Goal: Obtain resource: Download file/media

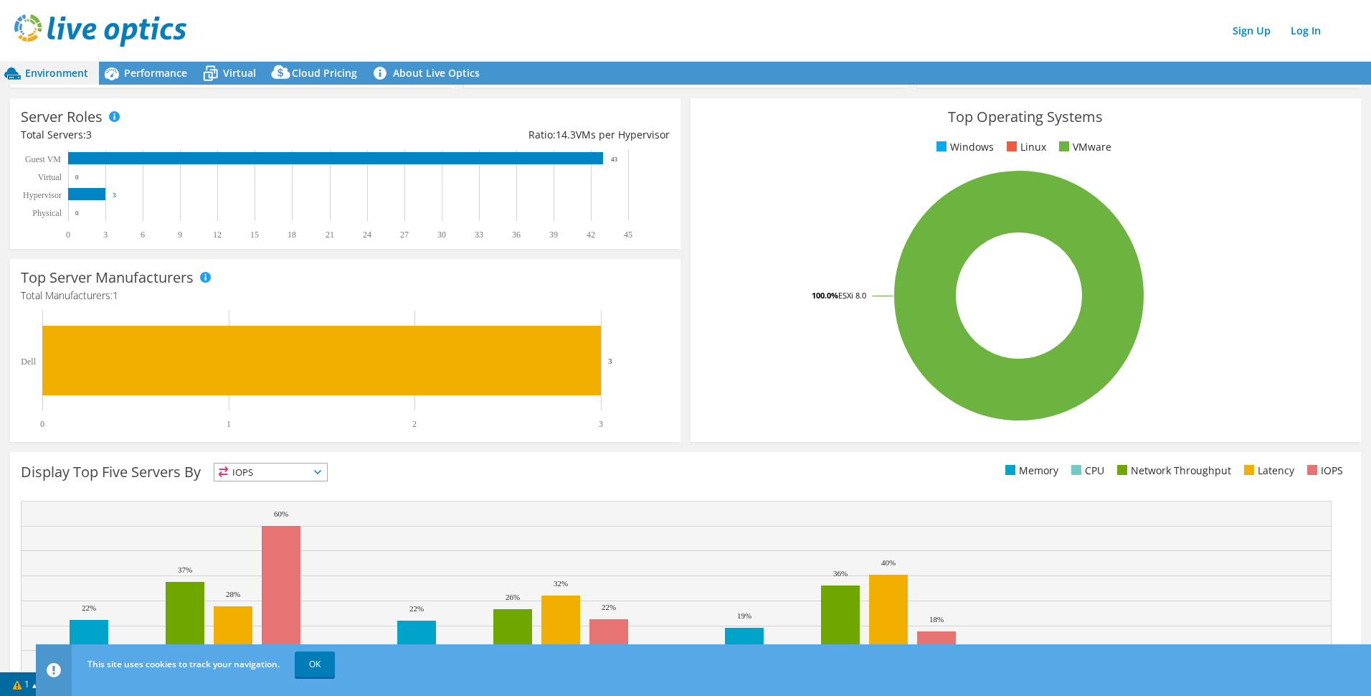
scroll to position [215, 0]
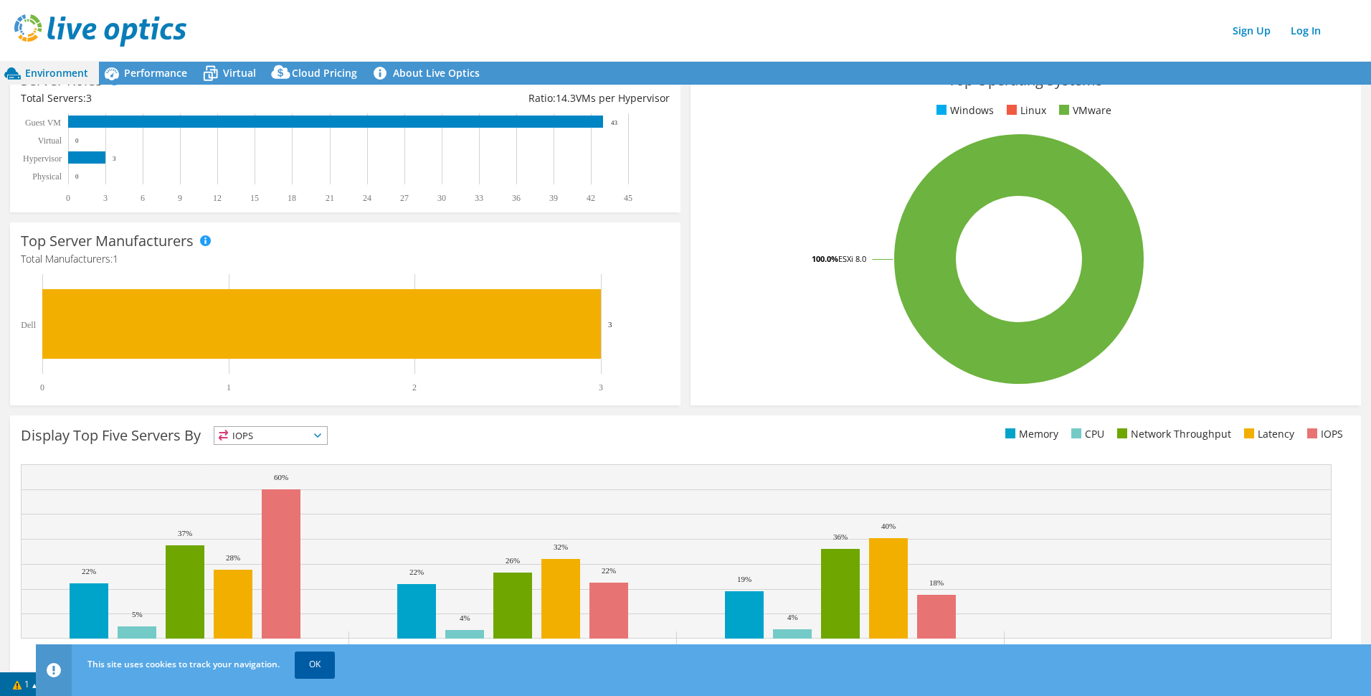
click at [323, 660] on link "OK" at bounding box center [315, 664] width 40 height 26
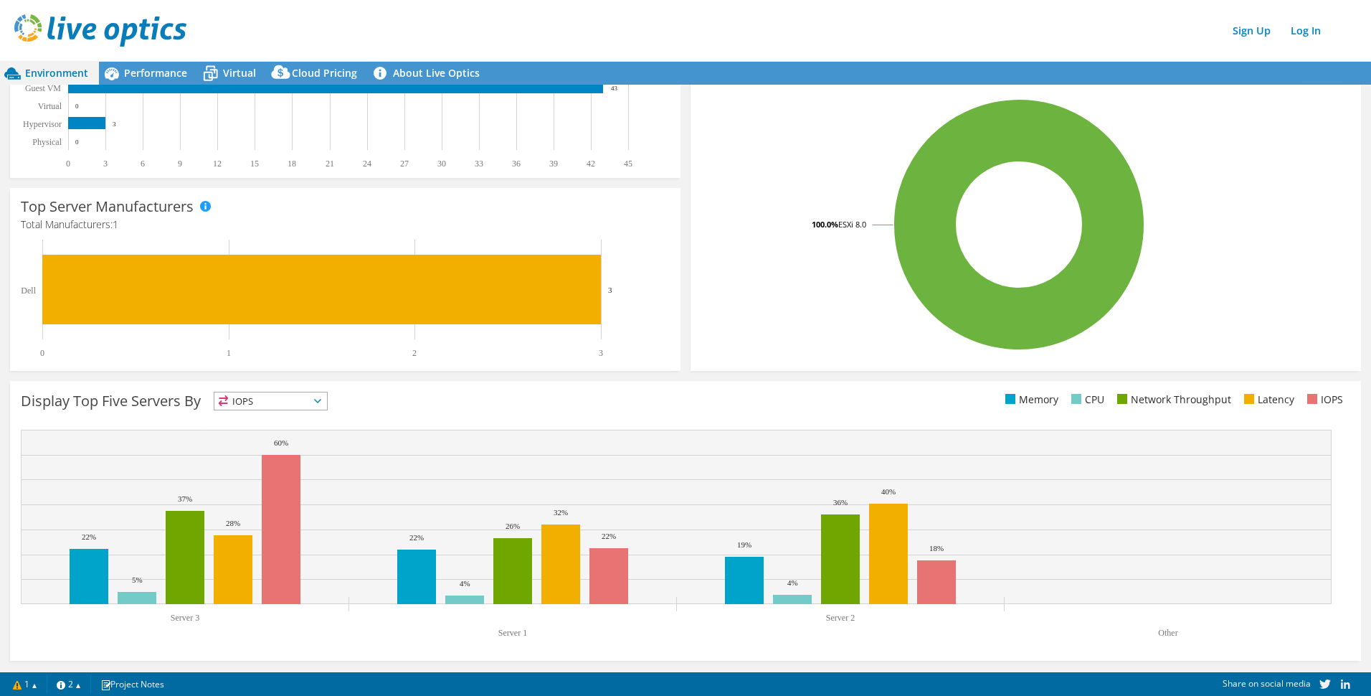
scroll to position [0, 0]
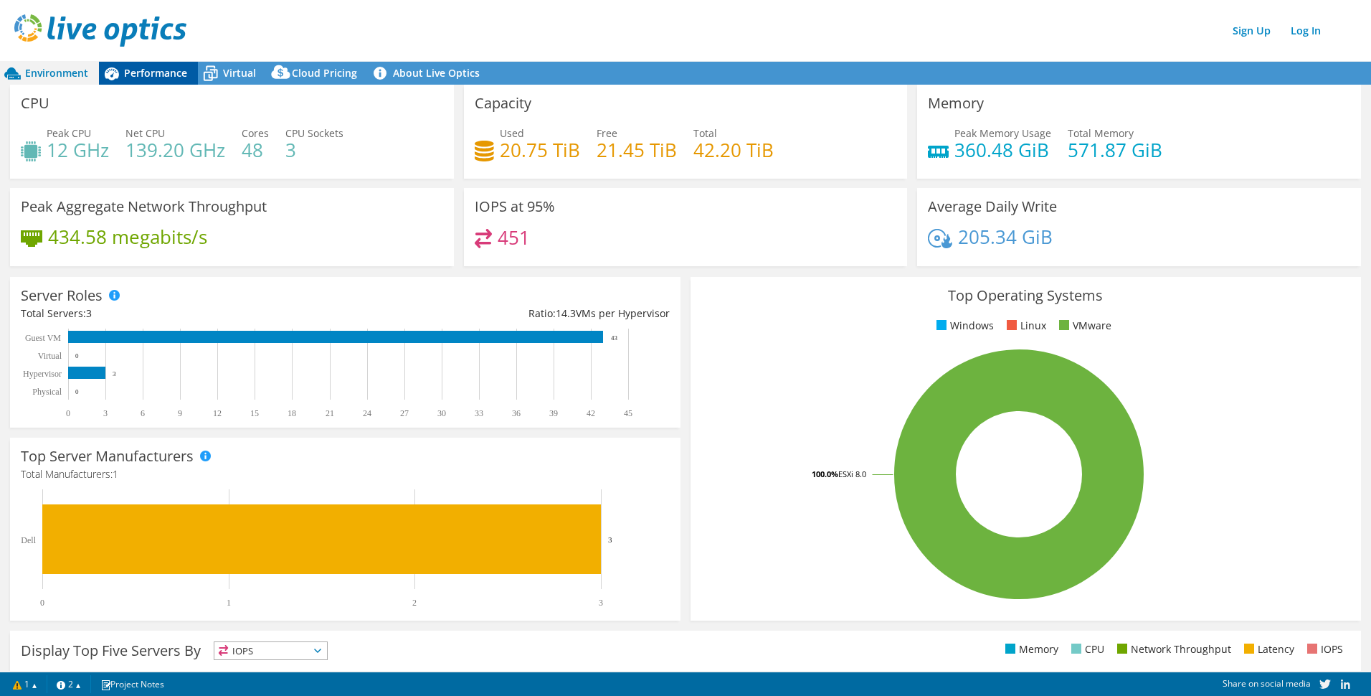
click at [123, 77] on icon at bounding box center [111, 73] width 25 height 25
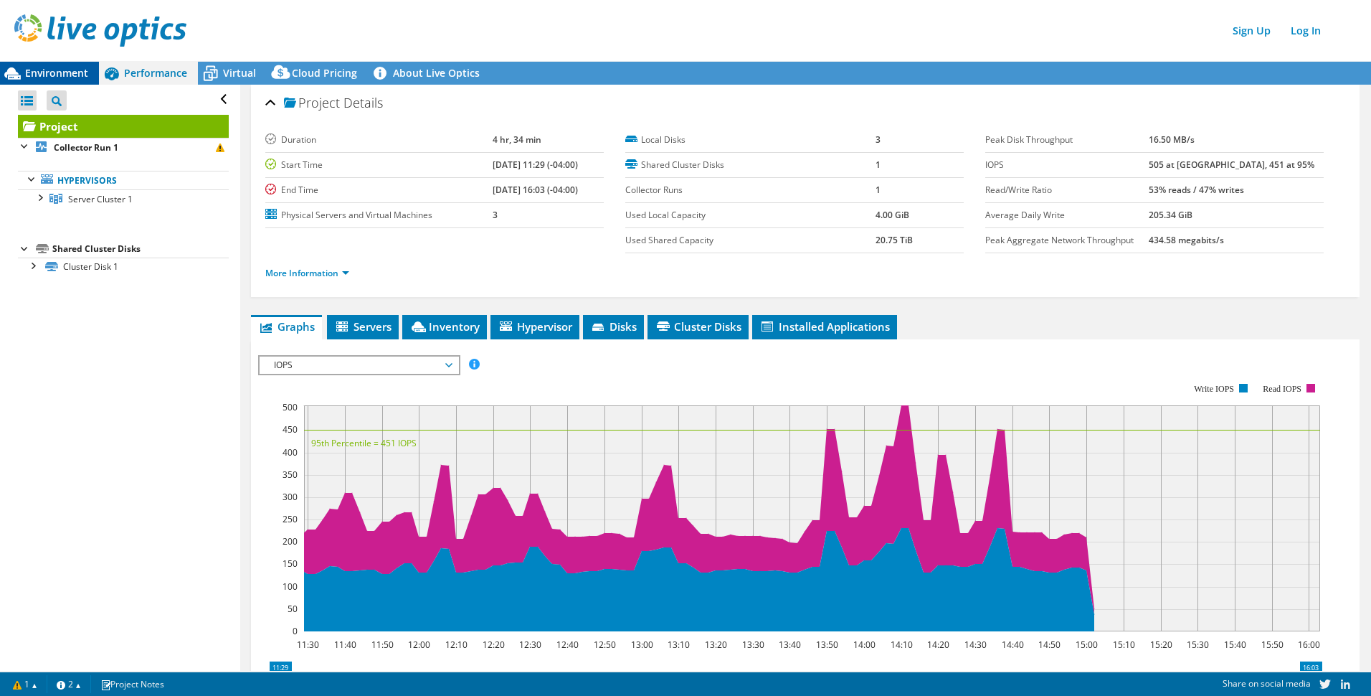
click at [56, 74] on span "Environment" at bounding box center [56, 73] width 63 height 14
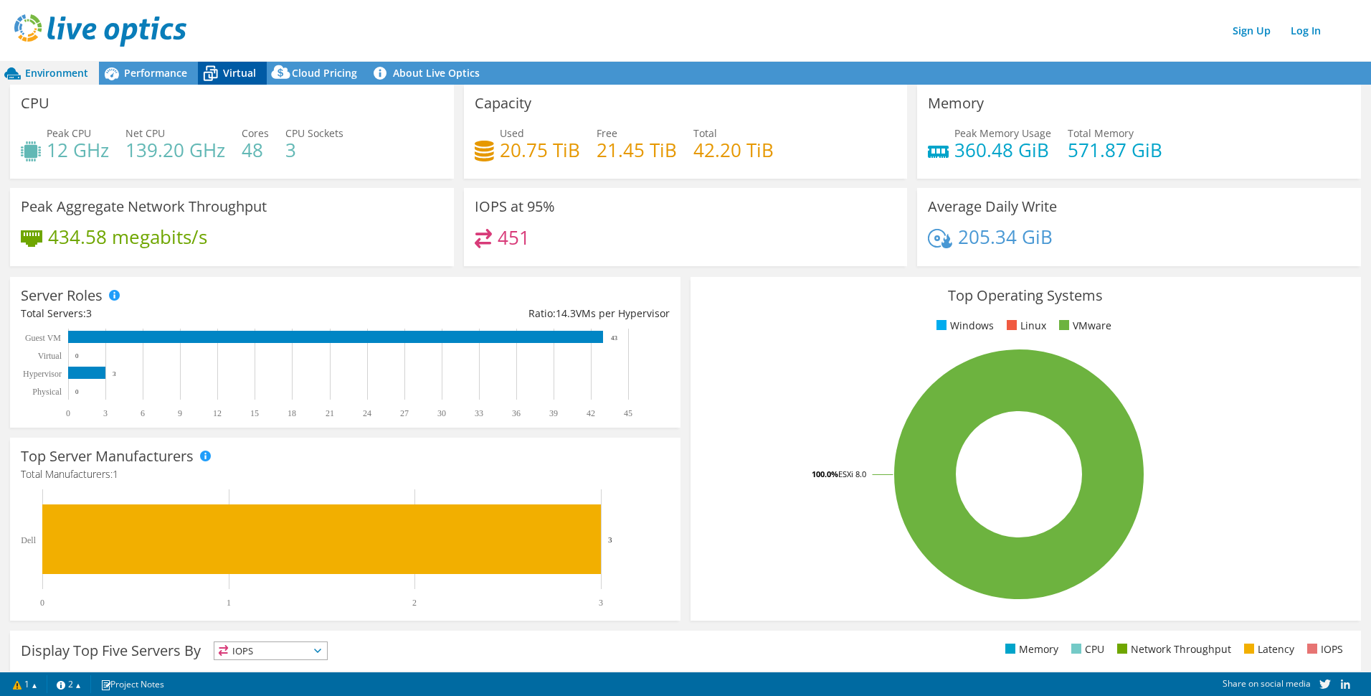
click at [232, 75] on span "Virtual" at bounding box center [239, 73] width 33 height 14
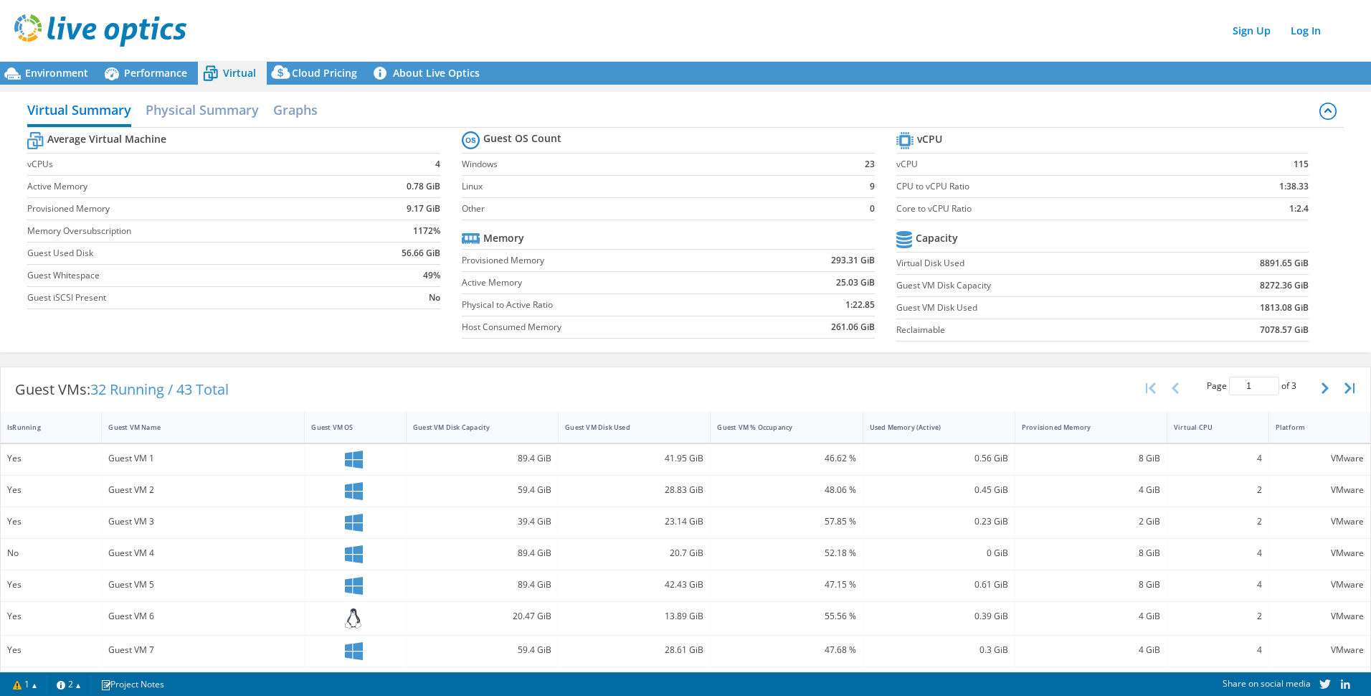
click at [143, 36] on img at bounding box center [100, 30] width 172 height 32
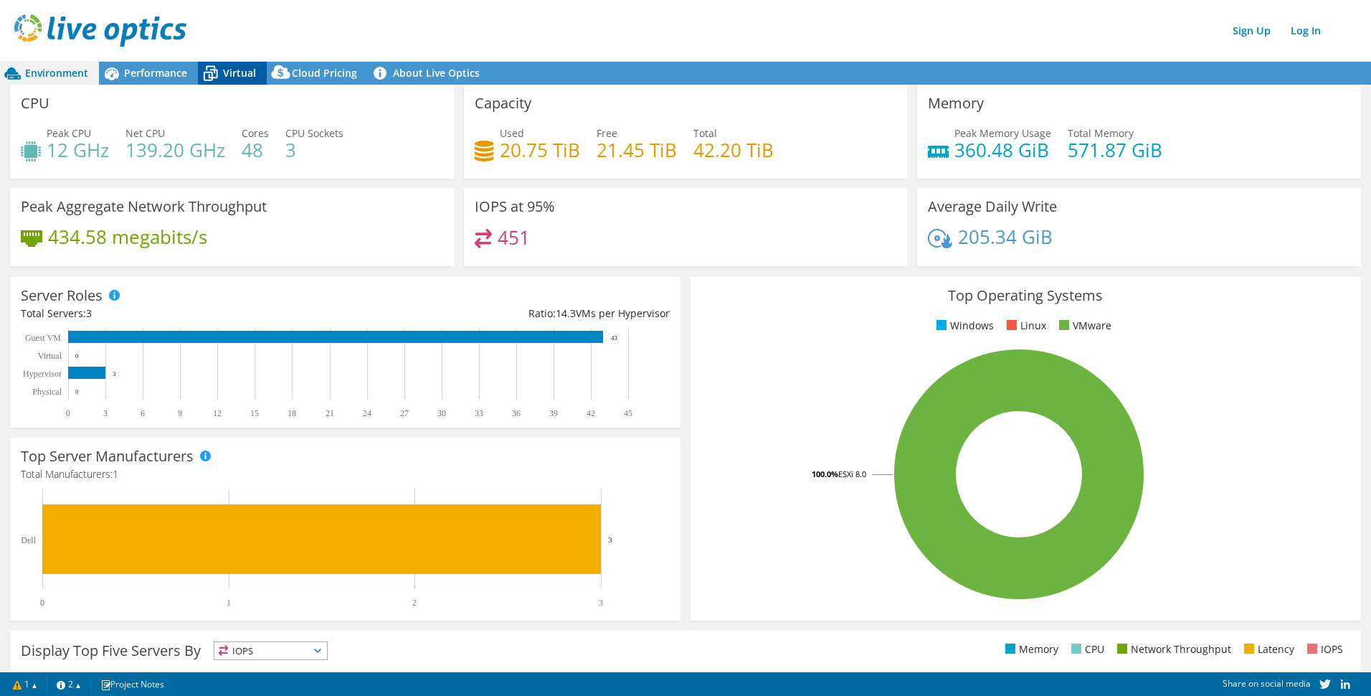
click at [234, 75] on span "Virtual" at bounding box center [239, 73] width 33 height 14
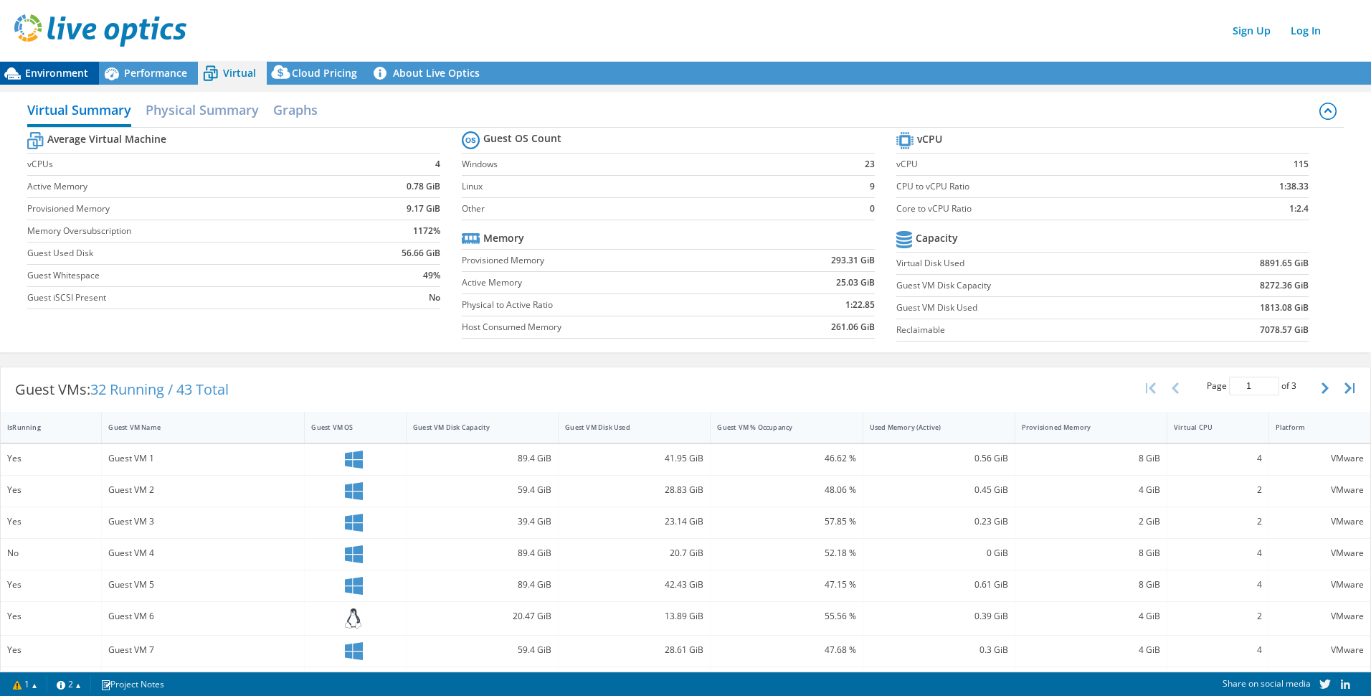
click at [55, 70] on span "Environment" at bounding box center [56, 73] width 63 height 14
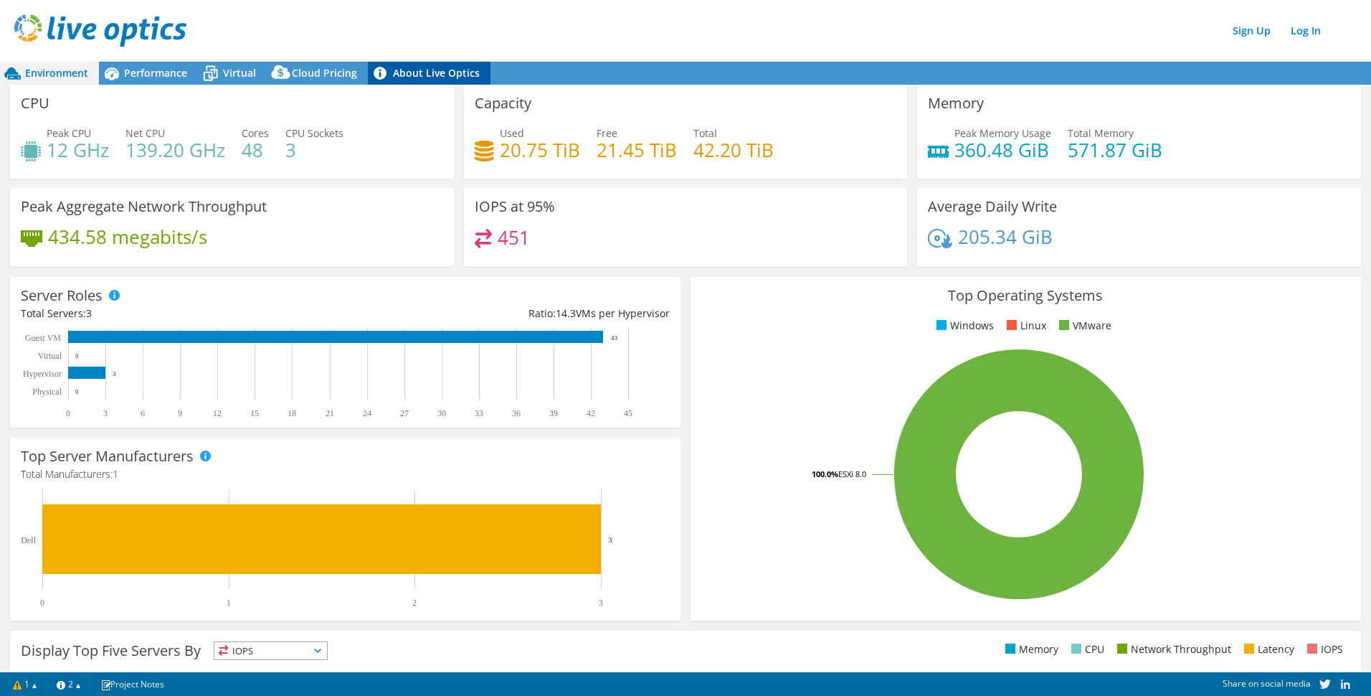
click at [427, 72] on link "About Live Optics" at bounding box center [429, 73] width 123 height 23
click at [1303, 29] on link "Log In" at bounding box center [1306, 30] width 44 height 21
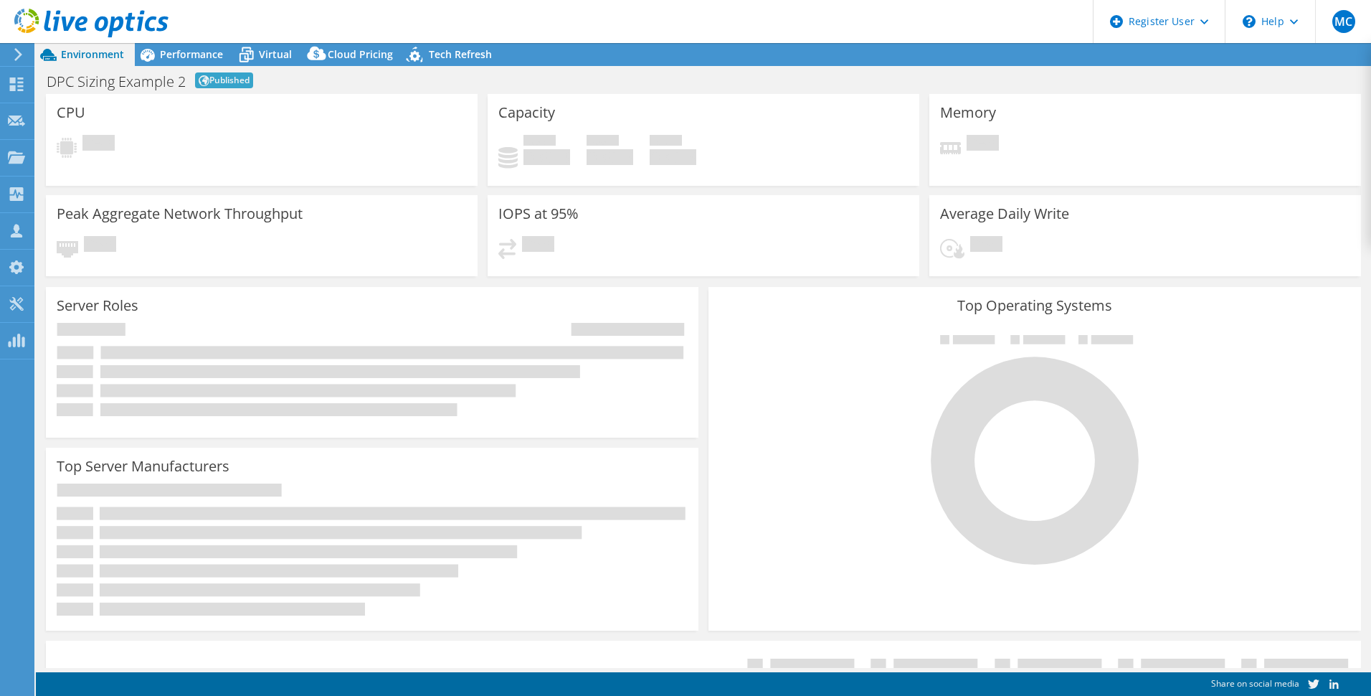
select select "EUFrankfurt"
select select "EUR"
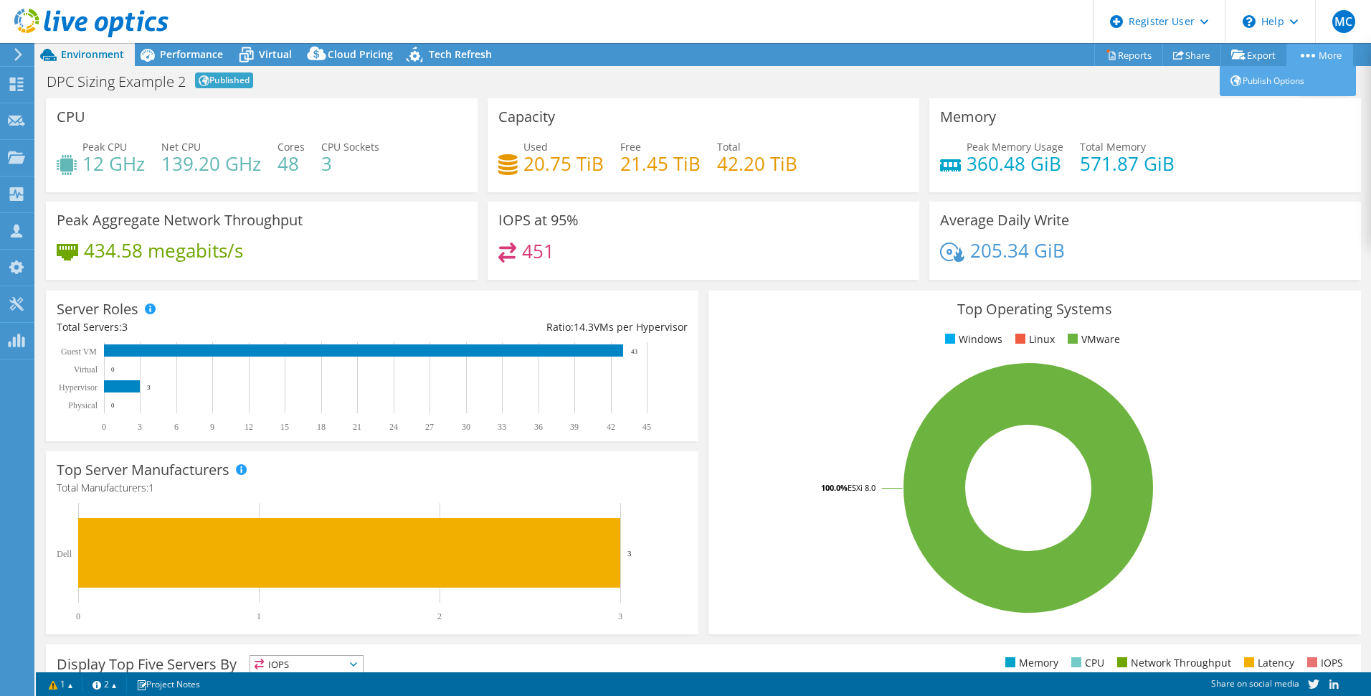
click at [1310, 52] on link "More" at bounding box center [1320, 55] width 67 height 22
click at [1117, 49] on link "Reports" at bounding box center [1128, 55] width 69 height 22
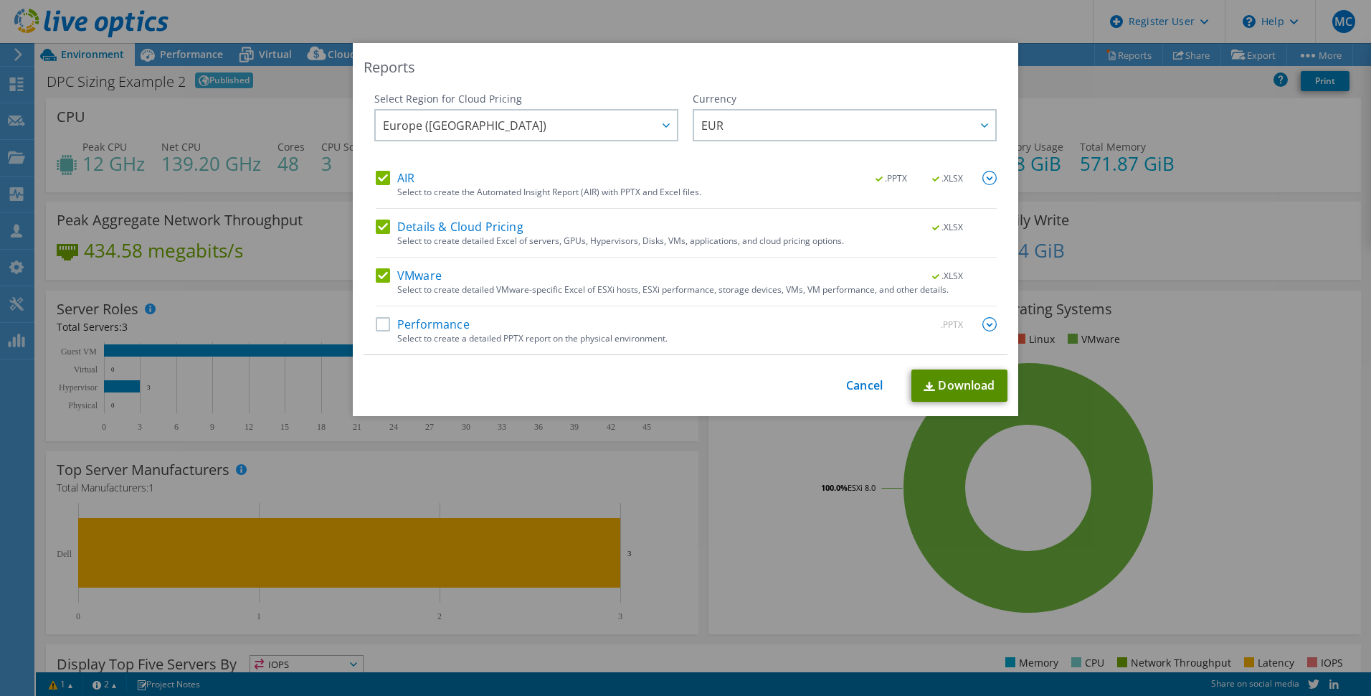
click at [945, 386] on link "Download" at bounding box center [960, 385] width 96 height 32
click at [864, 387] on link "Cancel" at bounding box center [864, 386] width 37 height 14
